Goal: Information Seeking & Learning: Learn about a topic

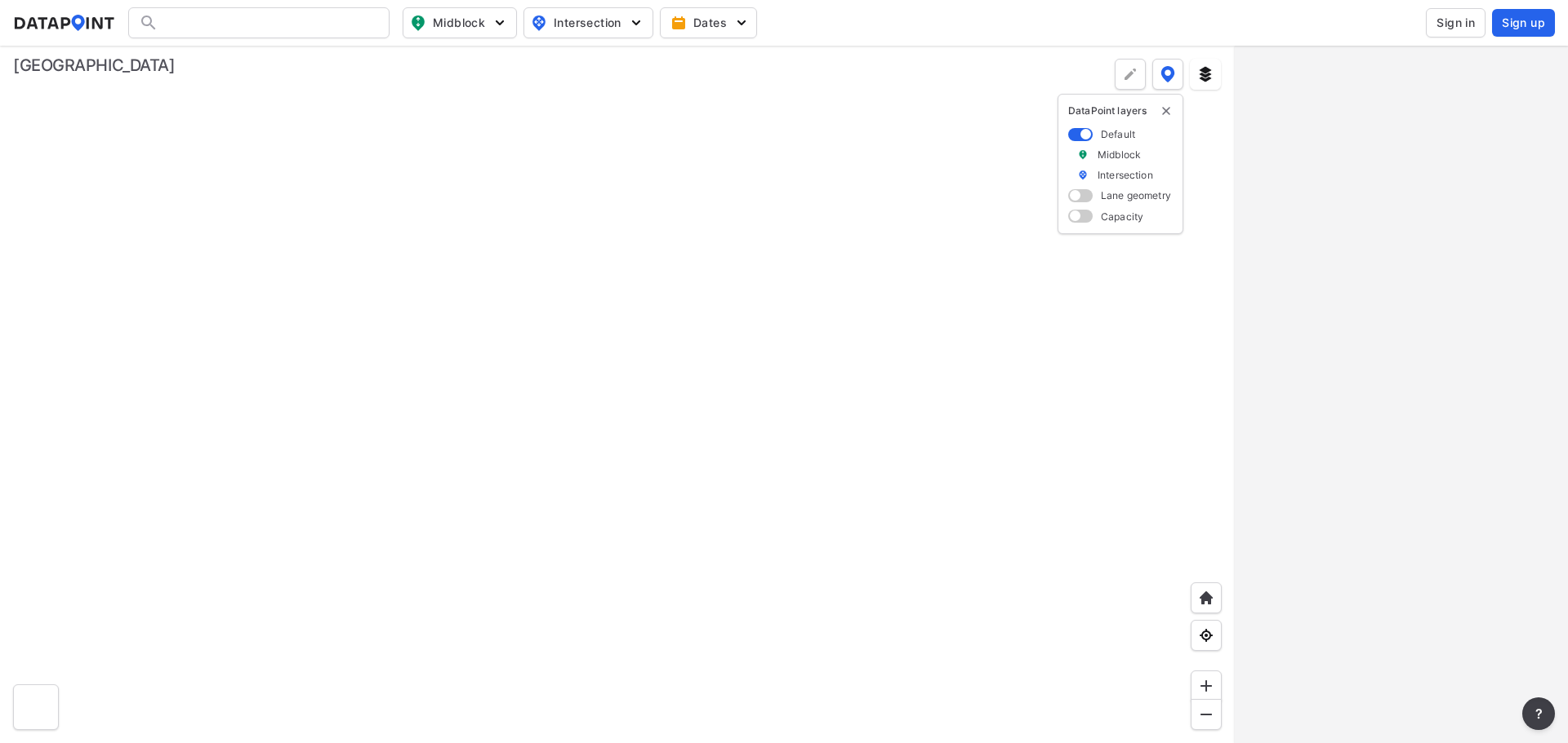
drag, startPoint x: 241, startPoint y: 405, endPoint x: 635, endPoint y: 441, distance: 395.6
click at [635, 441] on div at bounding box center [617, 394] width 1234 height 697
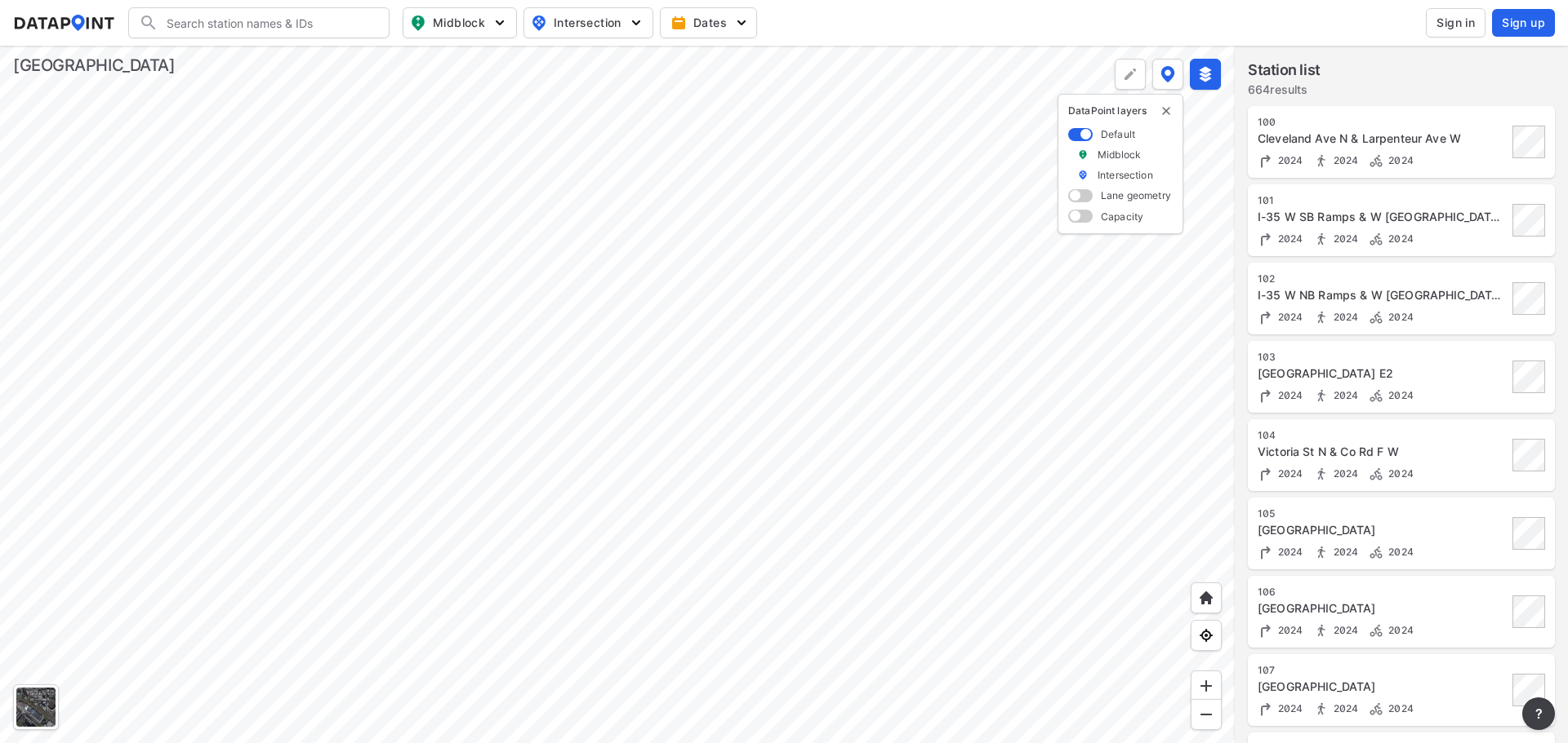
click at [690, 358] on div at bounding box center [617, 394] width 1234 height 697
click at [647, 365] on div at bounding box center [617, 394] width 1234 height 697
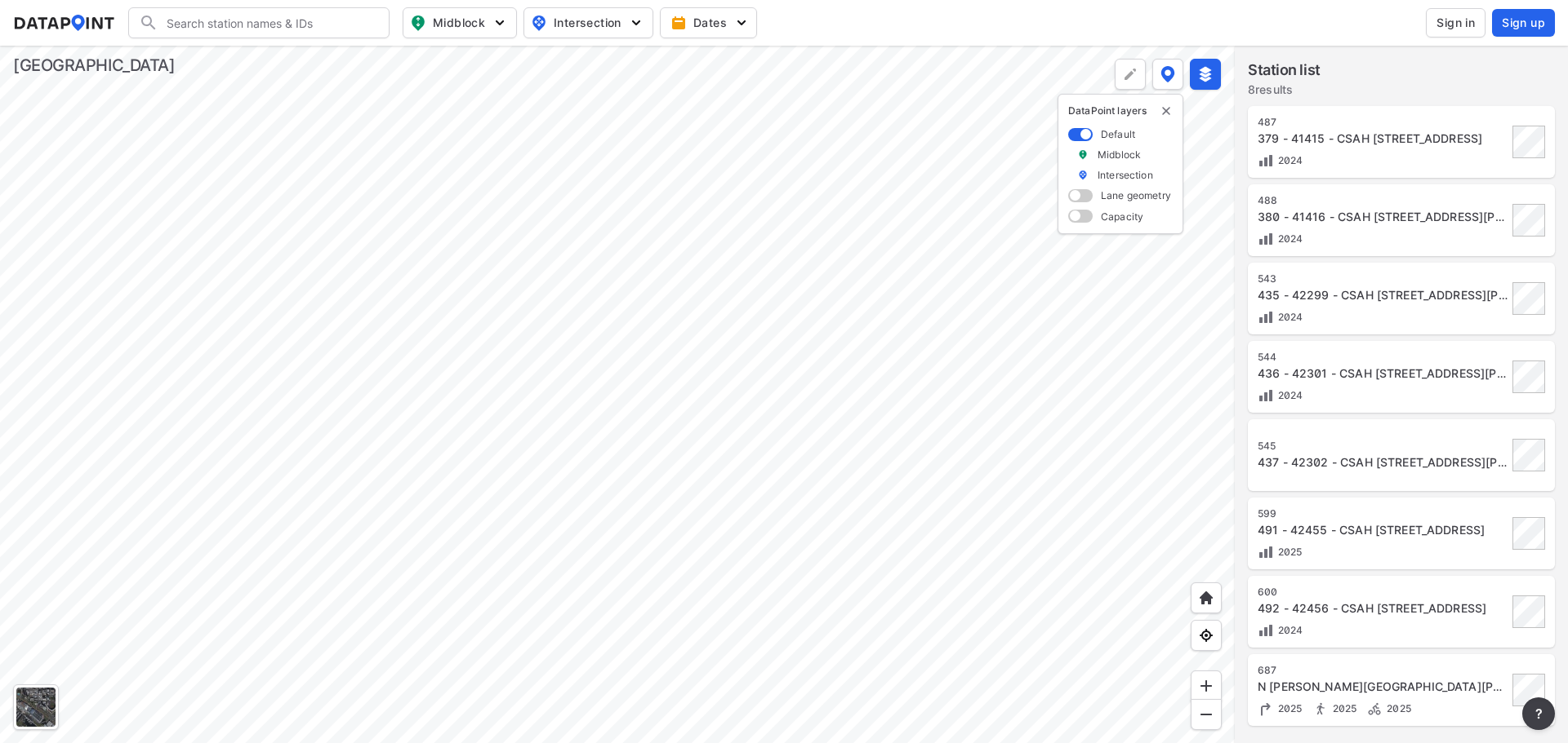
click at [473, 380] on div at bounding box center [617, 394] width 1234 height 697
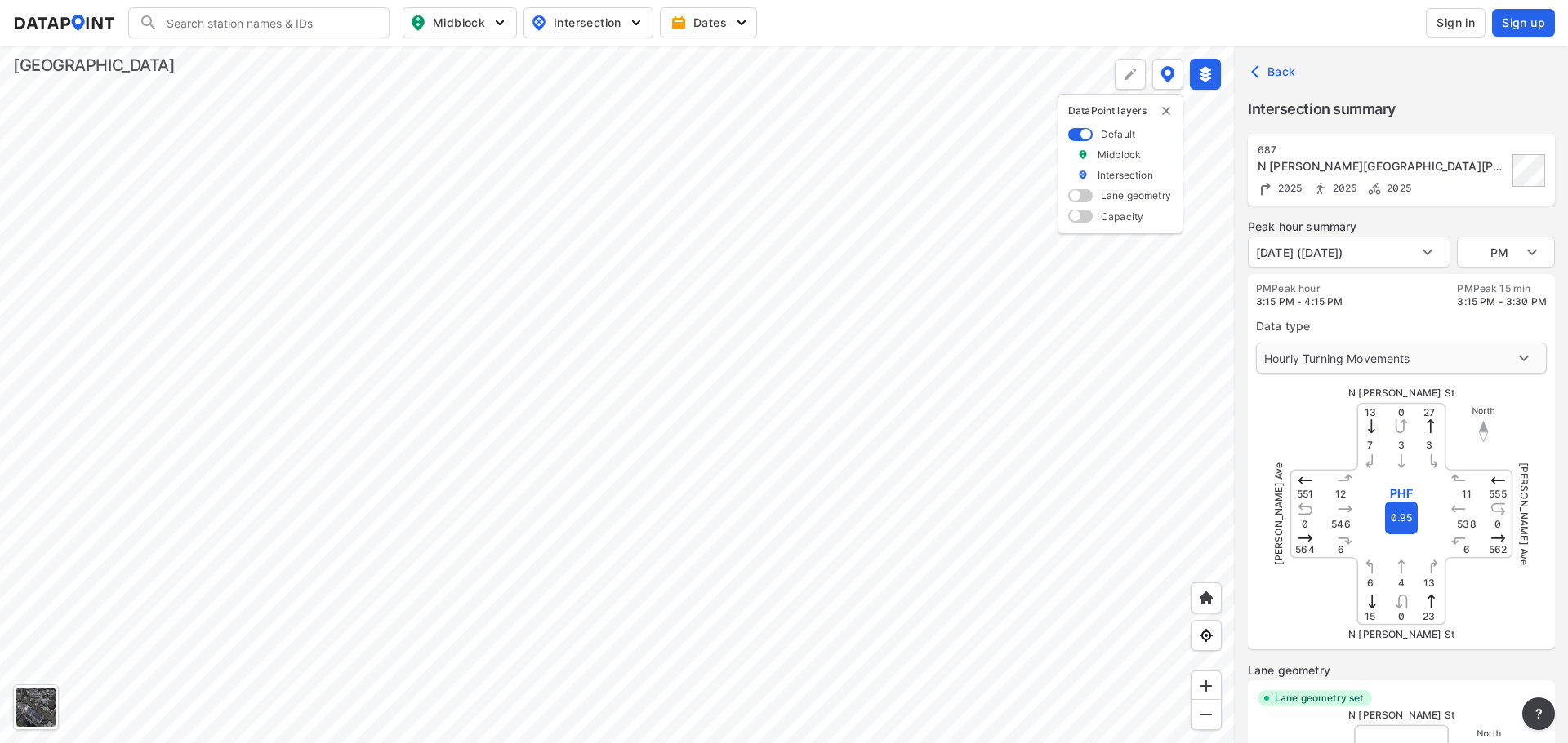
click at [1469, 352] on body "Search Please enter a search term. Midblock Intersection Dates Sign in Sign up …" at bounding box center [784, 372] width 1568 height 743
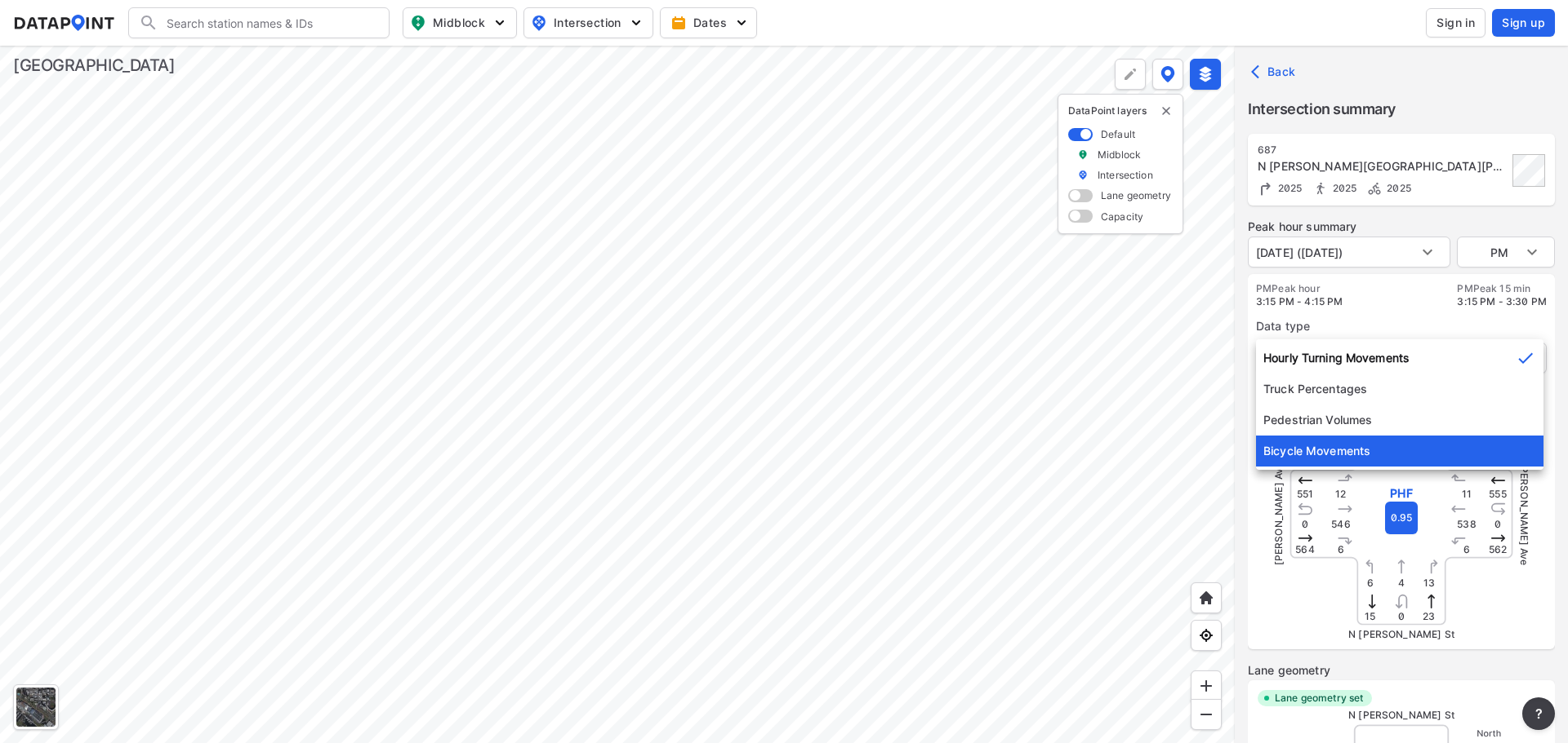
click at [1319, 436] on li "Bicycle Movements" at bounding box center [1399, 451] width 287 height 31
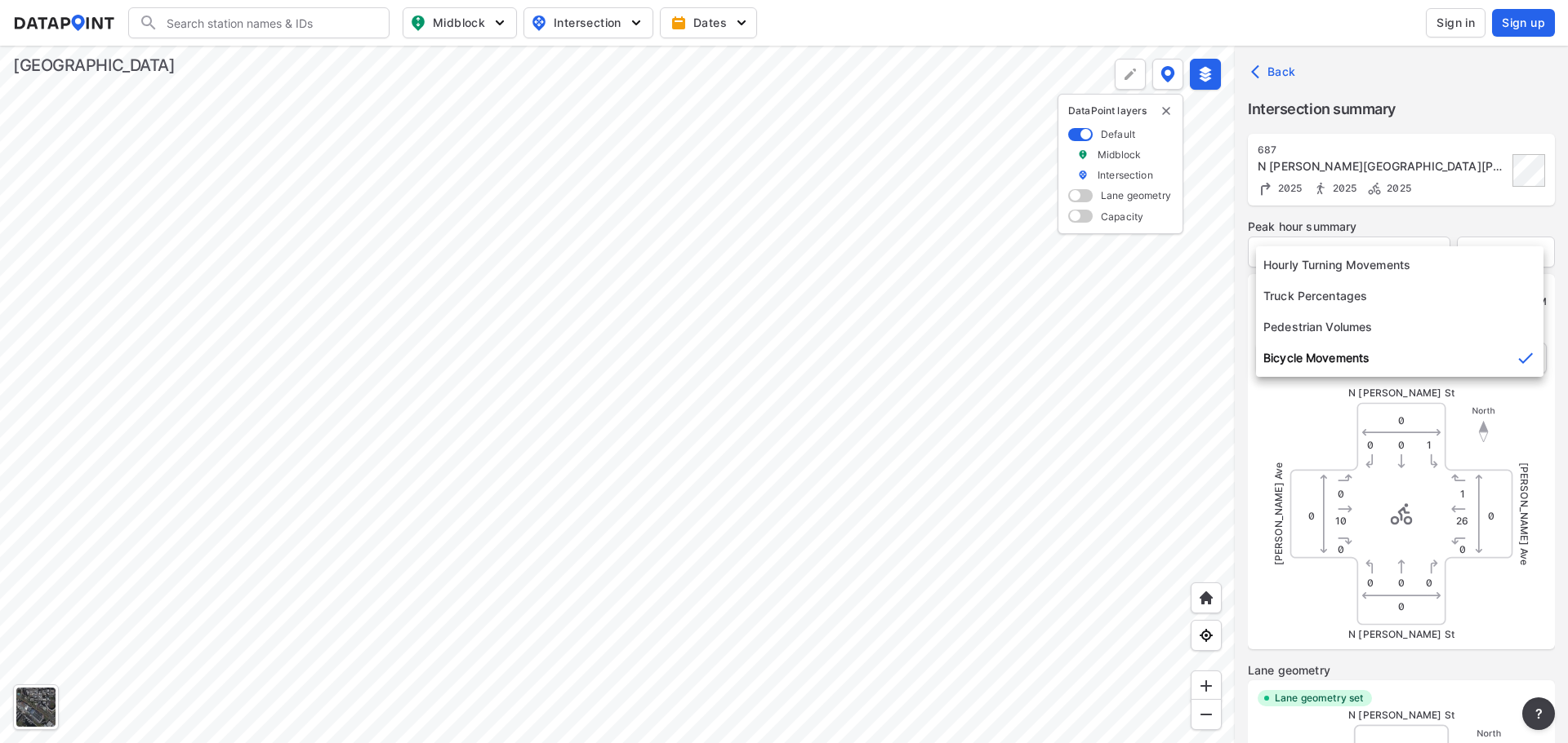
click at [1349, 372] on body "Search Please enter a search term. Midblock Intersection Dates Sign in Sign up …" at bounding box center [784, 372] width 1568 height 743
click at [1320, 268] on li "Hourly Turning Movements" at bounding box center [1399, 265] width 287 height 31
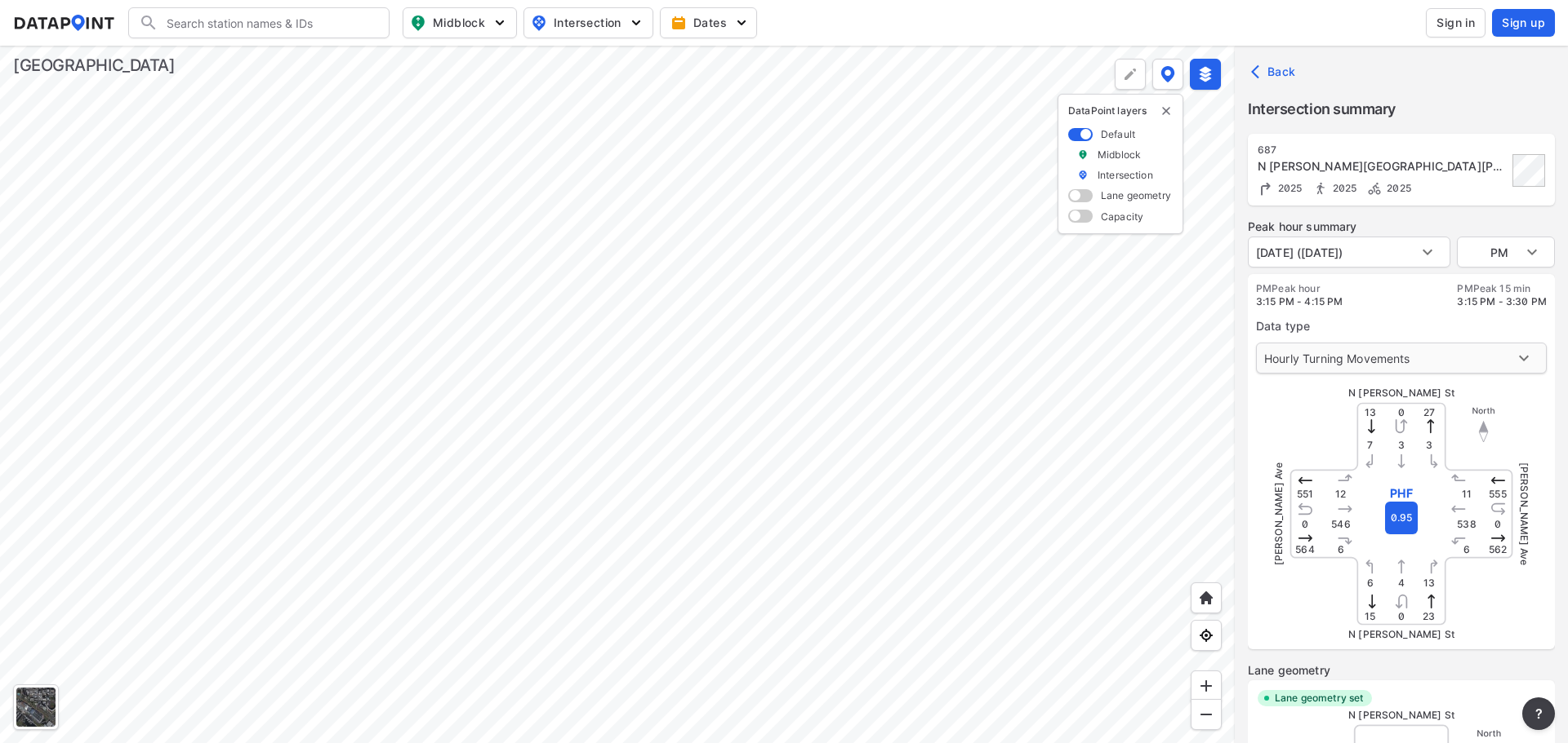
click at [1357, 347] on body "Search Please enter a search term. Midblock Intersection Dates Sign in Sign up …" at bounding box center [784, 372] width 1568 height 743
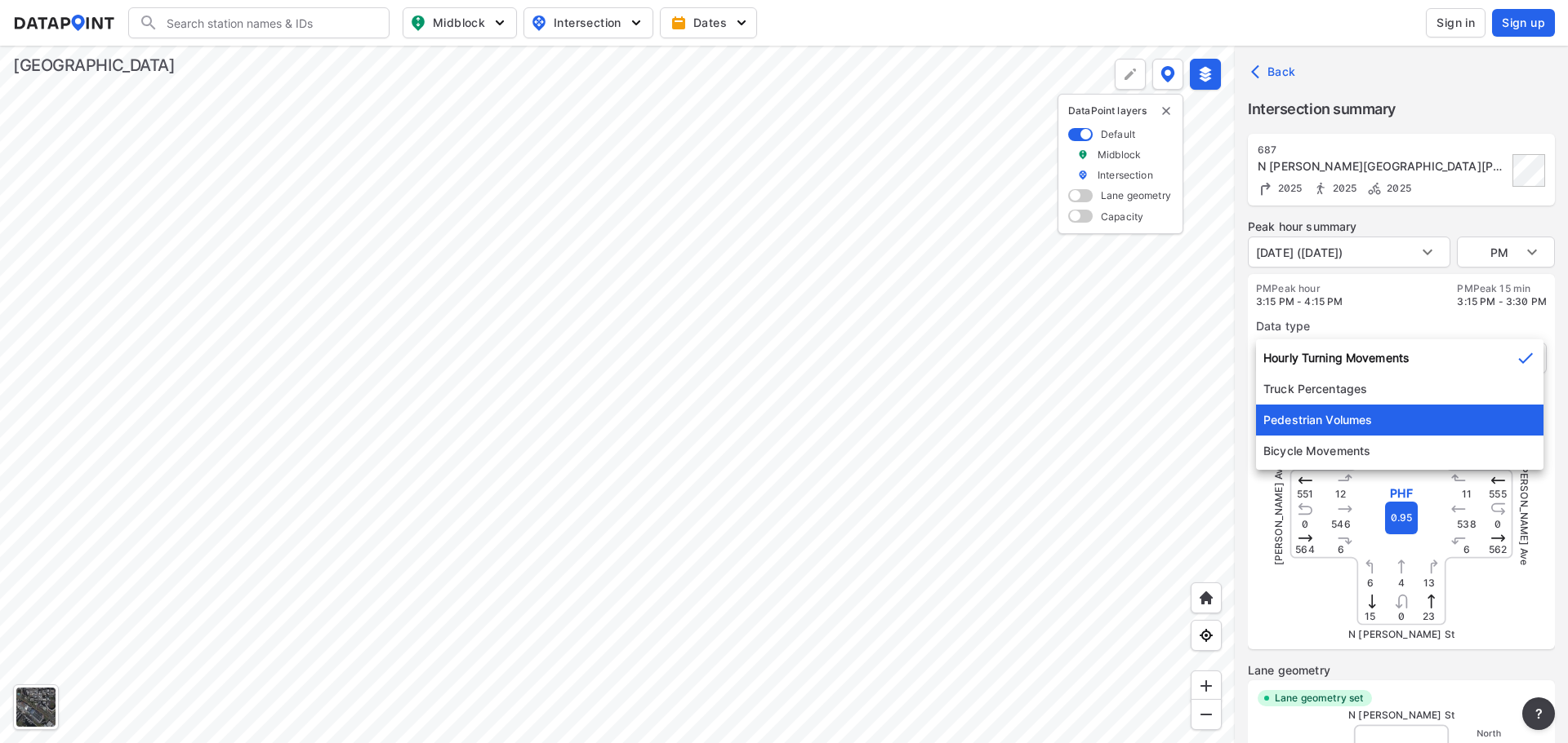
click at [1347, 415] on li "Pedestrian Volumes" at bounding box center [1399, 419] width 287 height 31
type input "2"
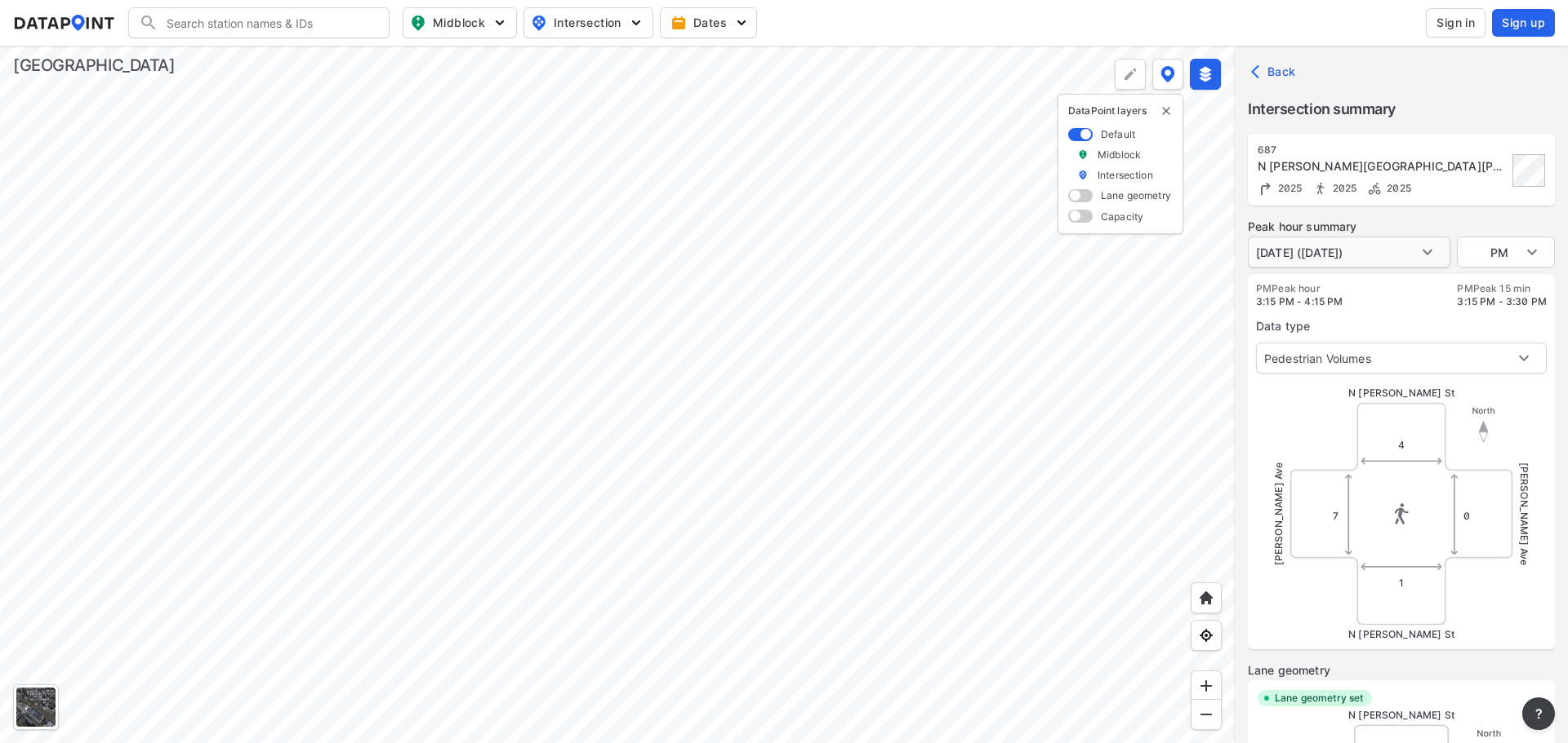
click at [1422, 263] on body "Search Please enter a search term. Midblock Intersection Dates Sign in Sign up …" at bounding box center [784, 372] width 1568 height 743
click at [1349, 290] on li "[DATE] ([DATE])" at bounding box center [1298, 282] width 101 height 31
type input "[DATE] ([DATE])"
type input "AM"
type input "[DATE] ([DATE])"
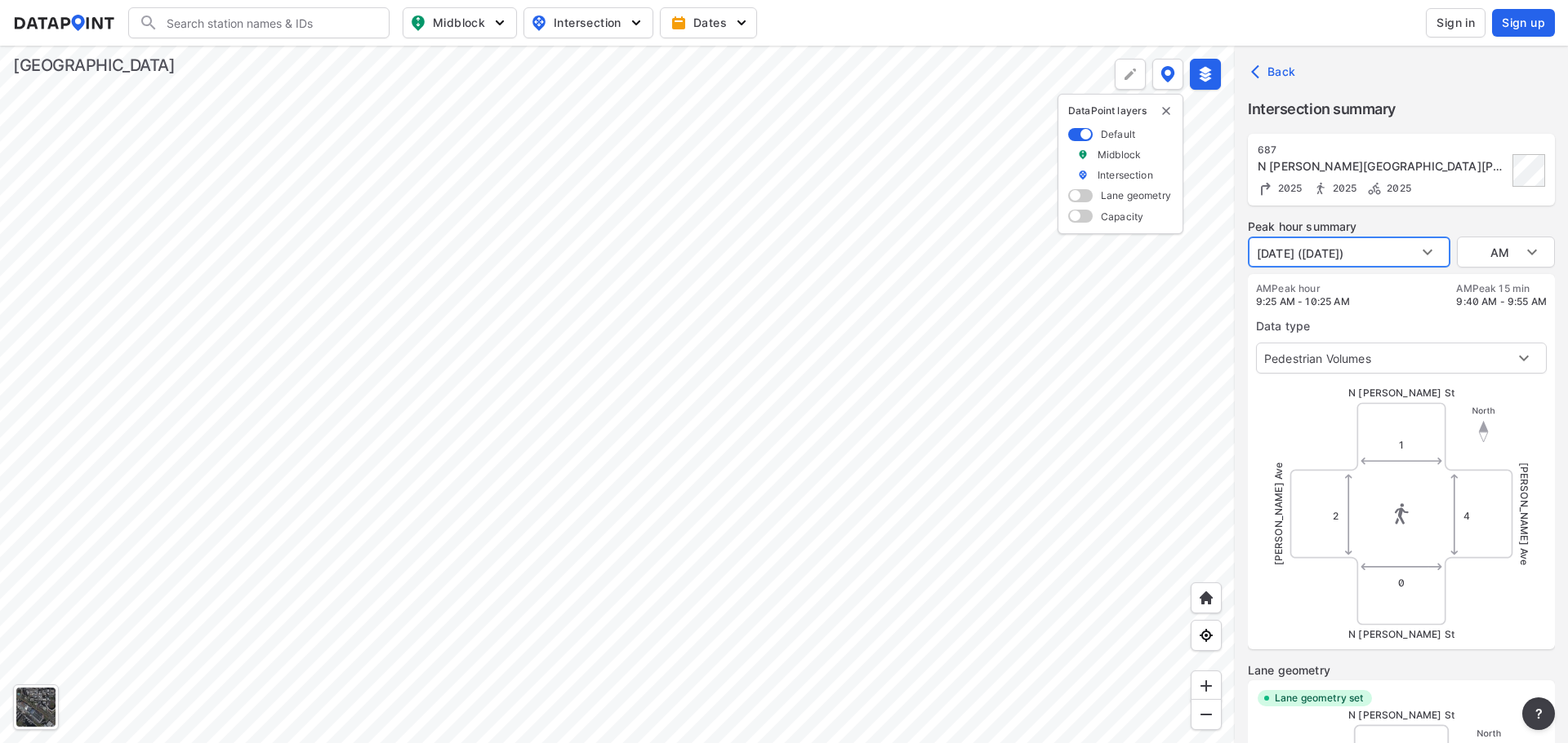
type input "PM"
click at [748, 376] on div at bounding box center [617, 394] width 1234 height 697
click at [29, 705] on div at bounding box center [36, 707] width 39 height 39
click at [732, 386] on div at bounding box center [617, 394] width 1234 height 697
